Goal: Task Accomplishment & Management: Manage account settings

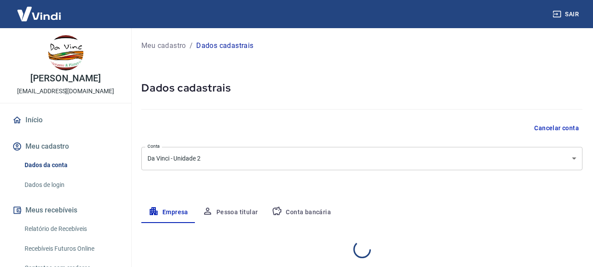
select select "RJ"
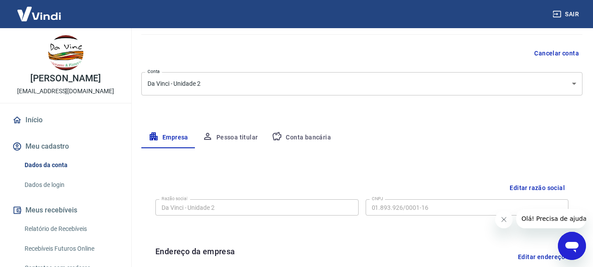
scroll to position [132, 0]
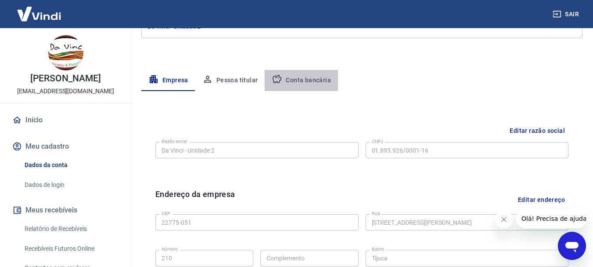
click at [314, 81] on button "Conta bancária" at bounding box center [301, 80] width 73 height 21
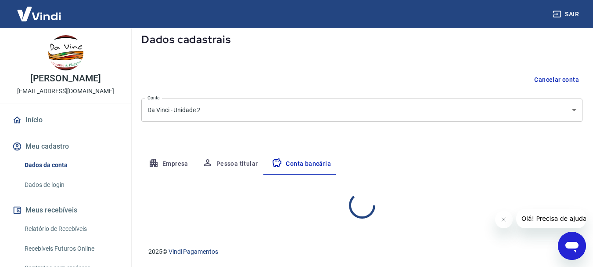
select select "1"
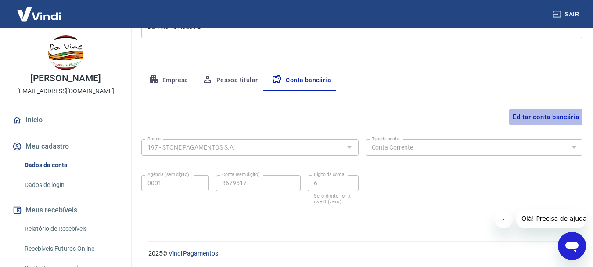
click at [524, 117] on button "Editar conta bancária" at bounding box center [546, 116] width 73 height 17
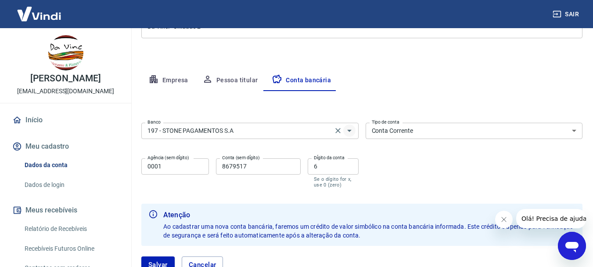
click at [351, 130] on icon "Abrir" at bounding box center [349, 130] width 11 height 11
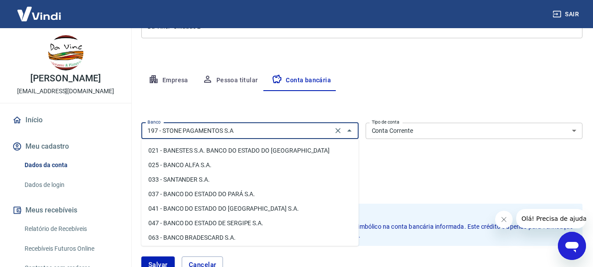
scroll to position [88, 0]
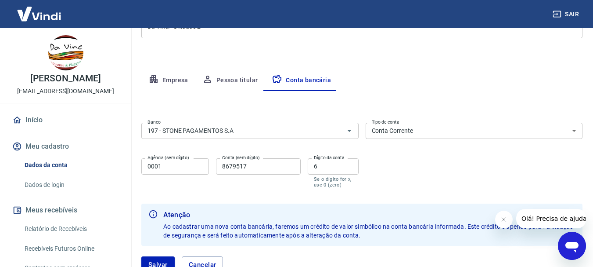
click at [224, 107] on div "Editar conta bancária Banco 197 - STONE PAGAMENTOS S.A Banco Tipo de conta Cont…" at bounding box center [361, 187] width 441 height 192
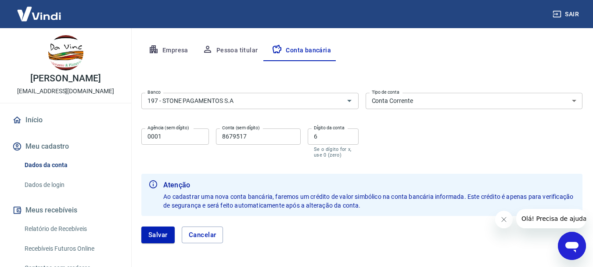
scroll to position [197, 0]
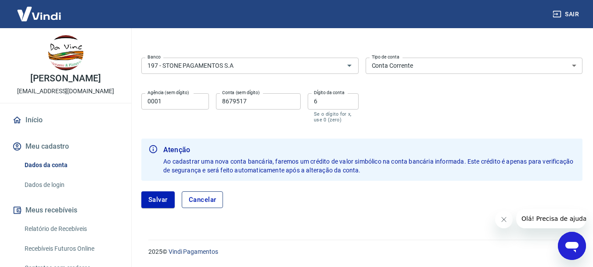
click at [212, 201] on button "Cancelar" at bounding box center [203, 199] width 42 height 17
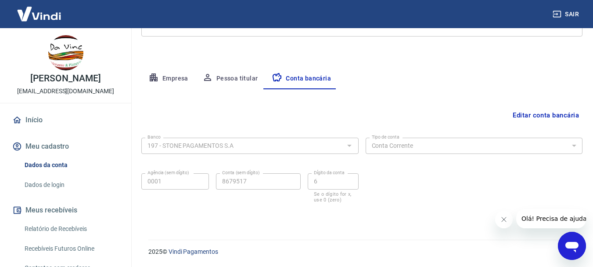
scroll to position [134, 0]
click at [236, 82] on button "Pessoa titular" at bounding box center [230, 78] width 70 height 21
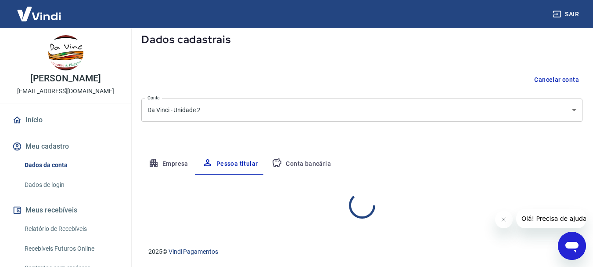
scroll to position [85, 0]
